Goal: Information Seeking & Learning: Learn about a topic

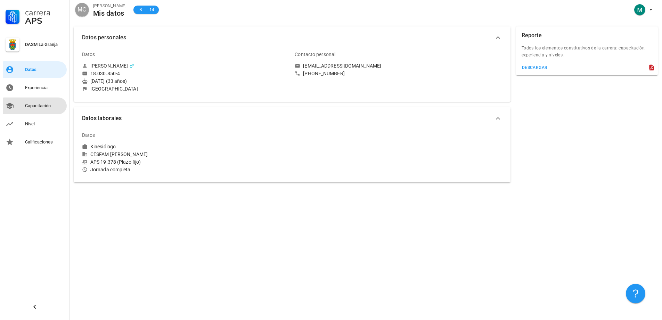
click at [31, 107] on div "Capacitación" at bounding box center [44, 106] width 39 height 6
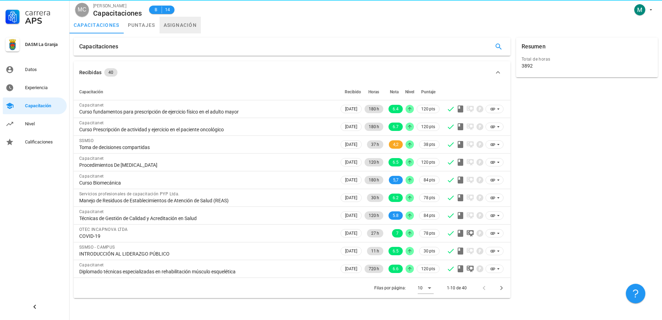
click at [168, 24] on link "asignación" at bounding box center [181, 25] width 42 height 17
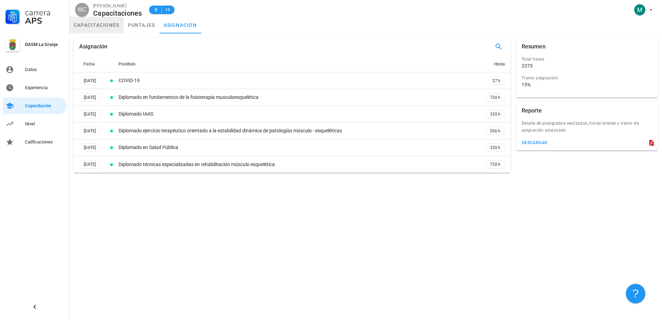
click at [98, 25] on link "capacitaciones" at bounding box center [97, 25] width 54 height 17
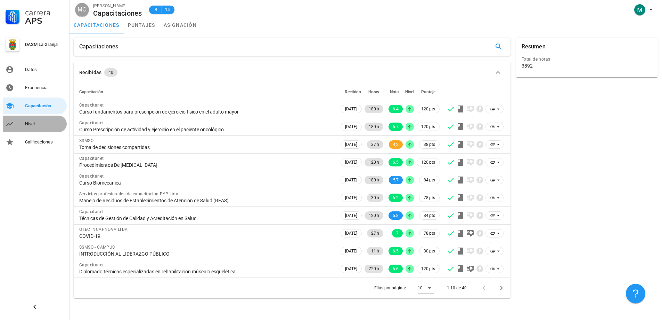
click at [37, 124] on div "Nivel" at bounding box center [44, 124] width 39 height 6
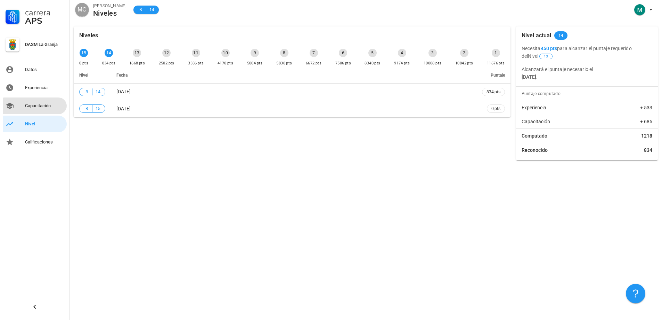
click at [30, 107] on div "Capacitación" at bounding box center [44, 106] width 39 height 6
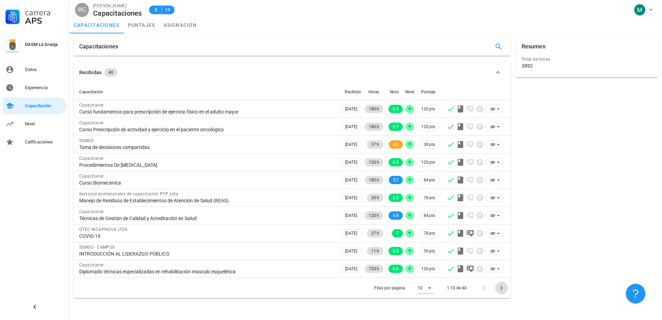
click at [503, 285] on icon "Página siguiente" at bounding box center [502, 287] width 8 height 8
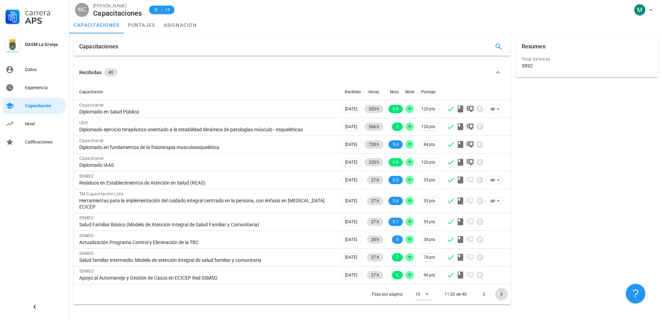
click at [503, 292] on icon "Página siguiente" at bounding box center [502, 294] width 8 height 8
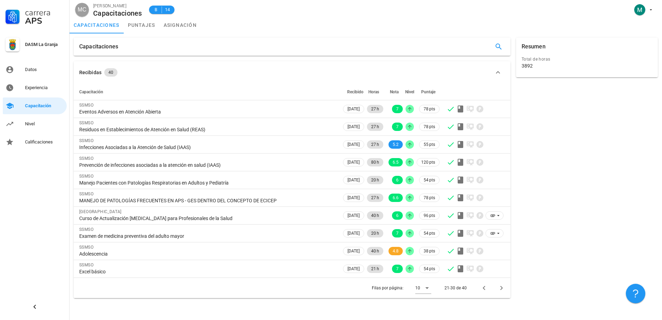
click at [501, 294] on div "Filas por página: 10 21-30 de 40" at bounding box center [292, 287] width 437 height 21
click at [500, 293] on button "Página siguiente" at bounding box center [501, 287] width 13 height 13
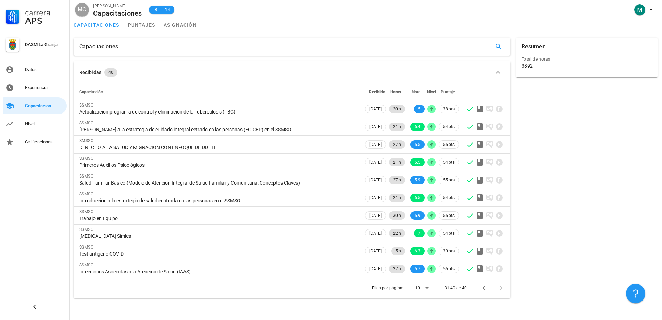
click at [499, 288] on div at bounding box center [500, 287] width 15 height 13
click at [483, 289] on icon "Página anterior" at bounding box center [484, 287] width 8 height 8
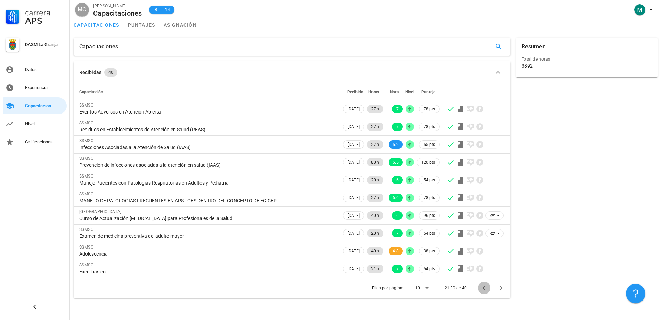
click at [483, 289] on icon "Página anterior" at bounding box center [484, 287] width 8 height 8
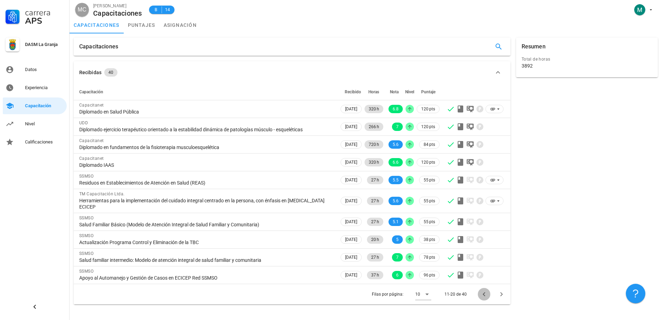
click at [483, 289] on button "Página anterior" at bounding box center [484, 294] width 13 height 13
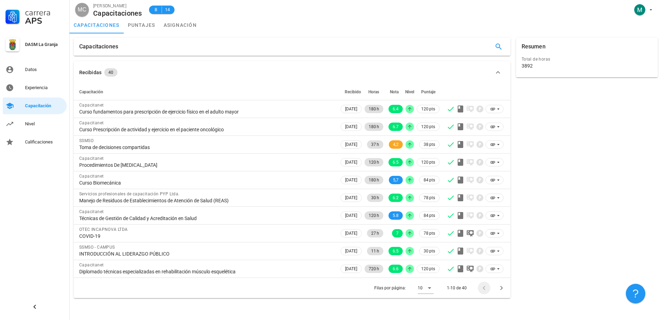
click at [483, 289] on div at bounding box center [485, 287] width 15 height 13
click at [484, 290] on div at bounding box center [485, 287] width 15 height 13
click at [33, 71] on div "Datos" at bounding box center [44, 70] width 39 height 6
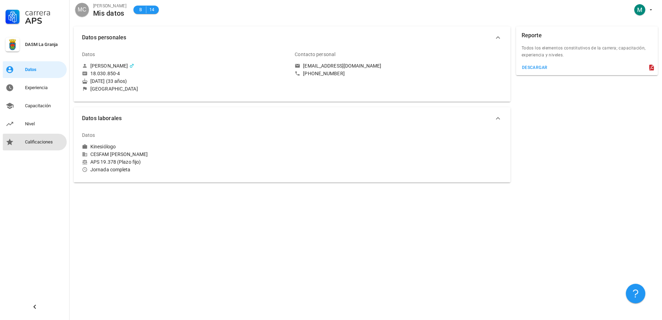
click at [32, 144] on div "Calificaciones" at bounding box center [44, 142] width 39 height 6
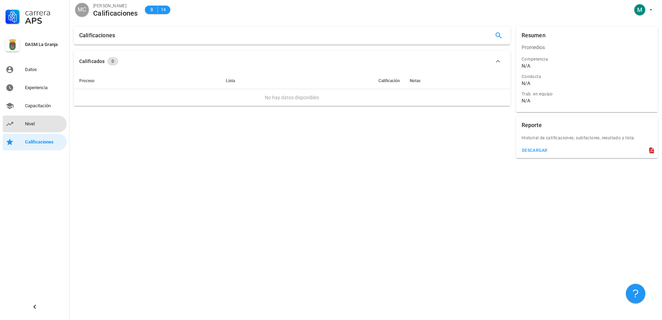
click at [34, 121] on div "Nivel" at bounding box center [44, 124] width 39 height 6
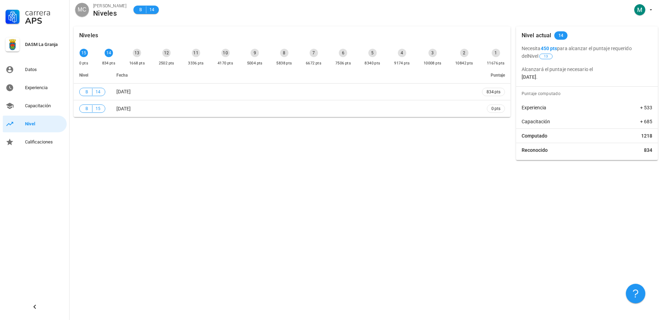
click at [544, 49] on b "450 pts" at bounding box center [549, 49] width 17 height 6
click at [41, 67] on div "Datos" at bounding box center [44, 70] width 39 height 6
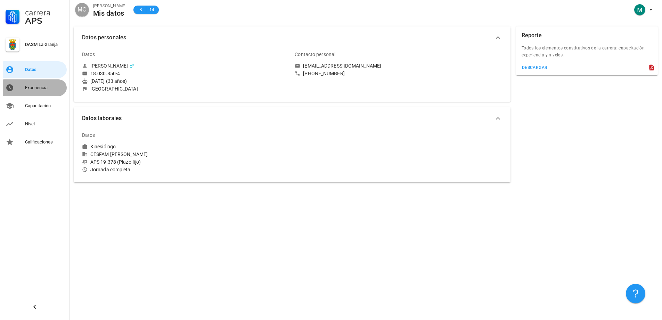
click at [37, 91] on div "Experiencia" at bounding box center [44, 87] width 39 height 11
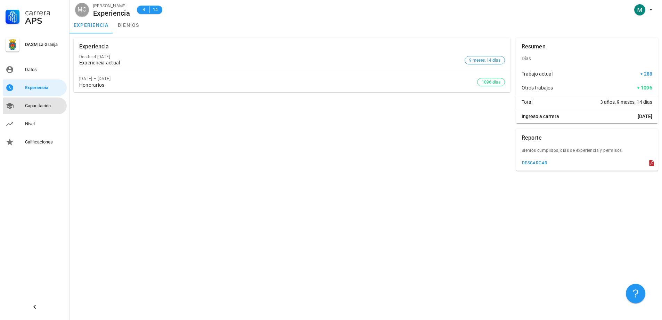
click at [42, 104] on div "Capacitación" at bounding box center [44, 106] width 39 height 6
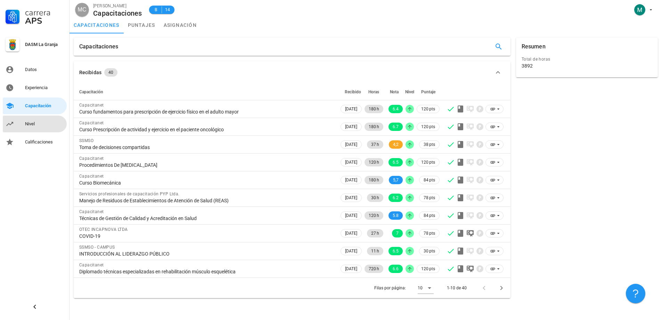
click at [38, 124] on div "Nivel" at bounding box center [44, 124] width 39 height 6
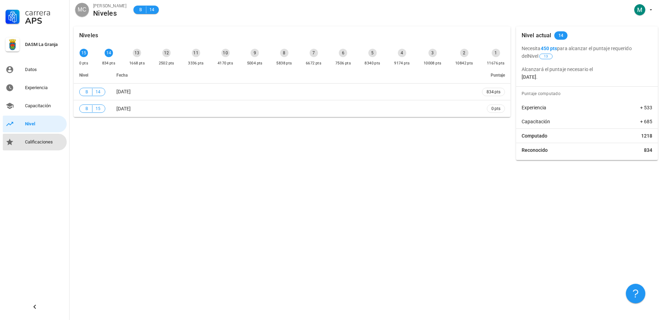
click at [37, 139] on div "Calificaciones" at bounding box center [44, 142] width 39 height 6
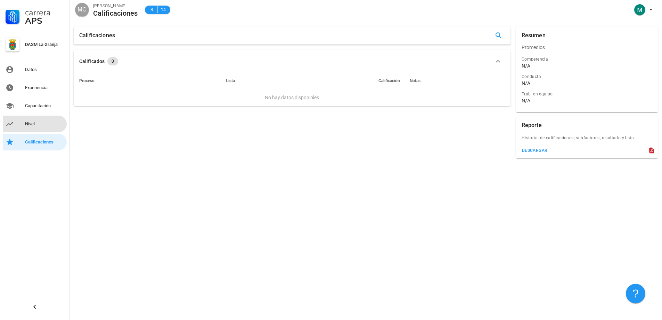
click at [31, 127] on div "Nivel" at bounding box center [44, 123] width 39 height 11
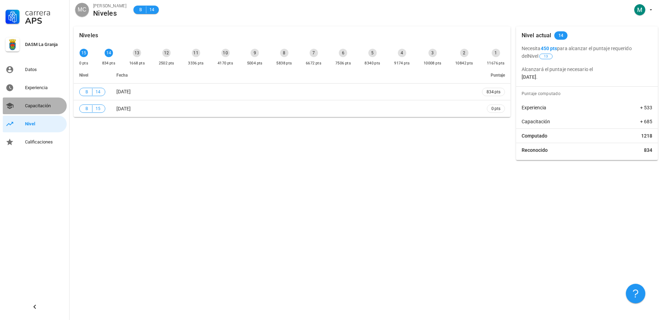
click at [34, 106] on div "Capacitación" at bounding box center [44, 106] width 39 height 6
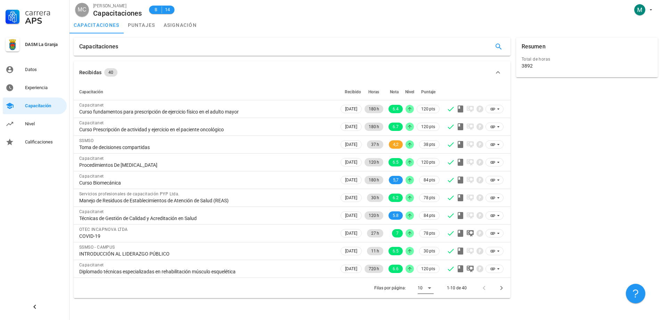
click at [430, 285] on icon at bounding box center [430, 287] width 8 height 8
click at [432, 305] on div "Todos" at bounding box center [431, 304] width 15 height 7
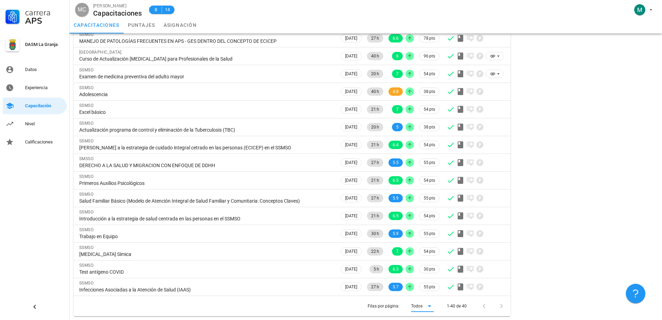
scroll to position [521, 0]
